Goal: Transaction & Acquisition: Purchase product/service

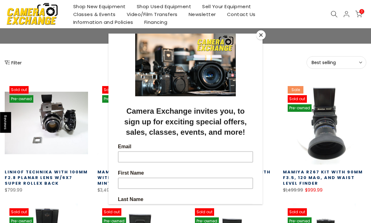
scroll to position [62, 0]
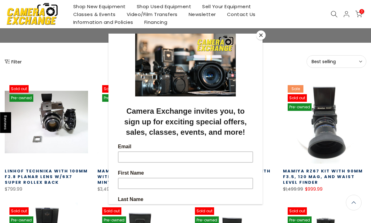
click at [264, 40] on button "Close" at bounding box center [260, 34] width 9 height 9
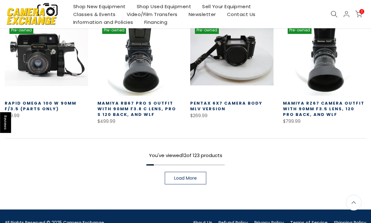
scroll to position [376, 0]
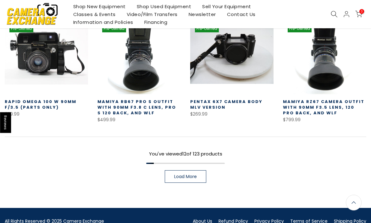
click at [194, 182] on link "Load More" at bounding box center [186, 176] width 42 height 13
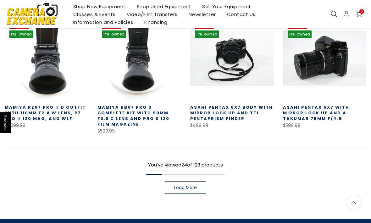
scroll to position [746, 0]
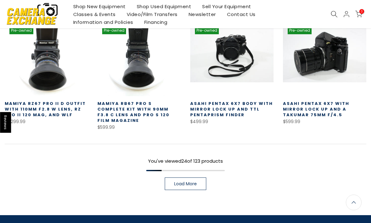
click at [197, 178] on link "Load More" at bounding box center [186, 184] width 42 height 13
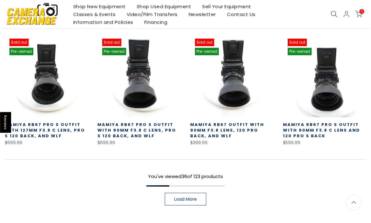
scroll to position [1119, 0]
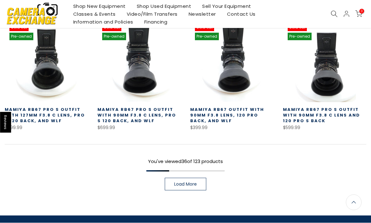
click at [197, 178] on link "Load More" at bounding box center [186, 184] width 42 height 13
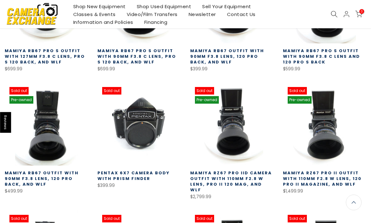
scroll to position [1178, 0]
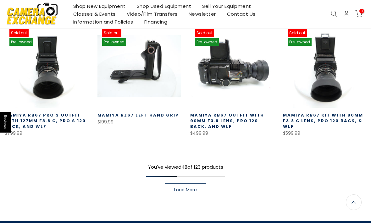
click at [199, 184] on link "Load More" at bounding box center [186, 190] width 42 height 13
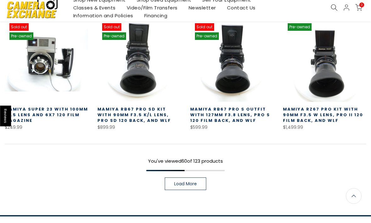
scroll to position [1858, 0]
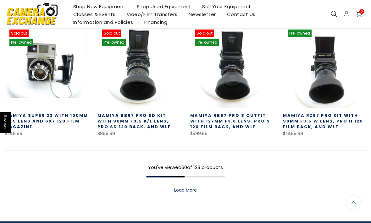
click at [75, 113] on link "Mamiya Super 23 with 100MM f3.5 Lens and 6X7 120 Film Magazine" at bounding box center [46, 121] width 83 height 17
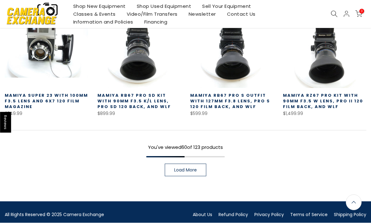
scroll to position [1879, 0]
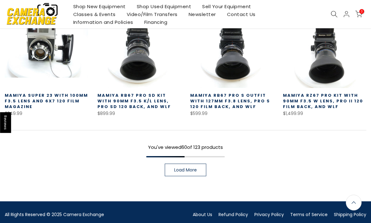
click at [193, 168] on span "Load More" at bounding box center [185, 170] width 23 height 4
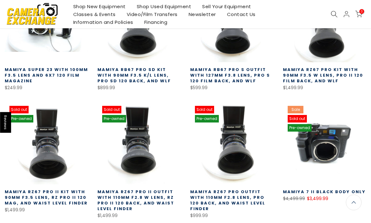
scroll to position [1904, 0]
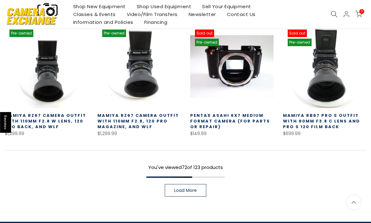
click at [195, 189] on span "Load More" at bounding box center [185, 191] width 23 height 4
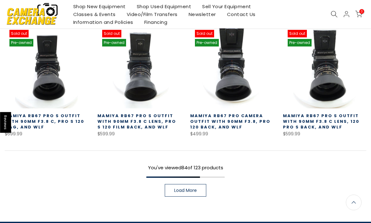
scroll to position [2597, 0]
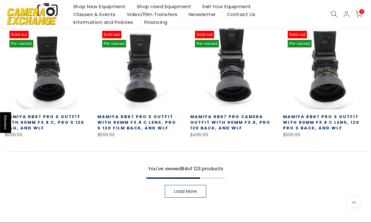
click at [190, 189] on span "Load More" at bounding box center [185, 191] width 23 height 4
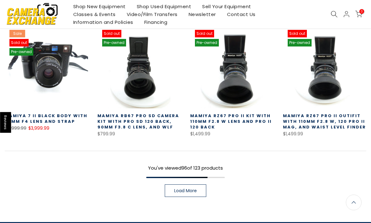
scroll to position [2964, 0]
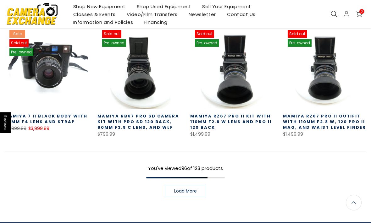
click at [197, 185] on link "Load More" at bounding box center [186, 191] width 42 height 13
